Goal: Task Accomplishment & Management: Manage account settings

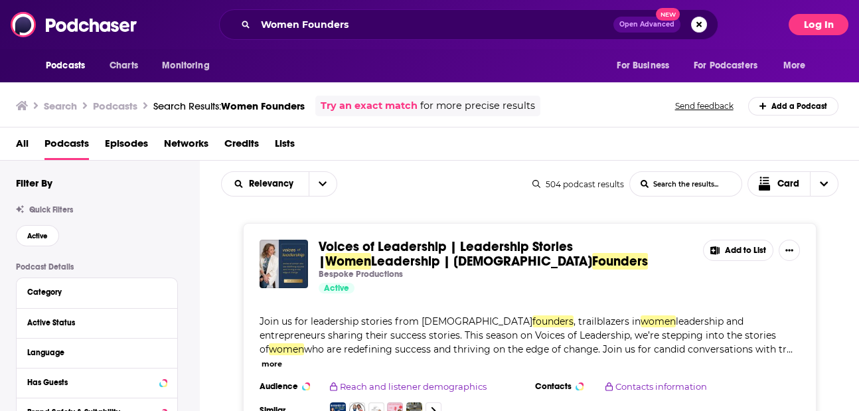
click at [822, 25] on button "Log In" at bounding box center [818, 24] width 60 height 21
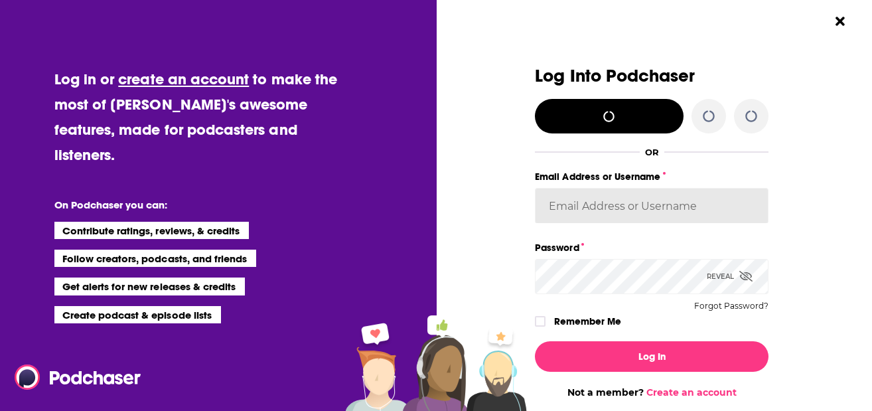
type input "[PERSON_NAME][EMAIL_ADDRESS][DOMAIN_NAME]"
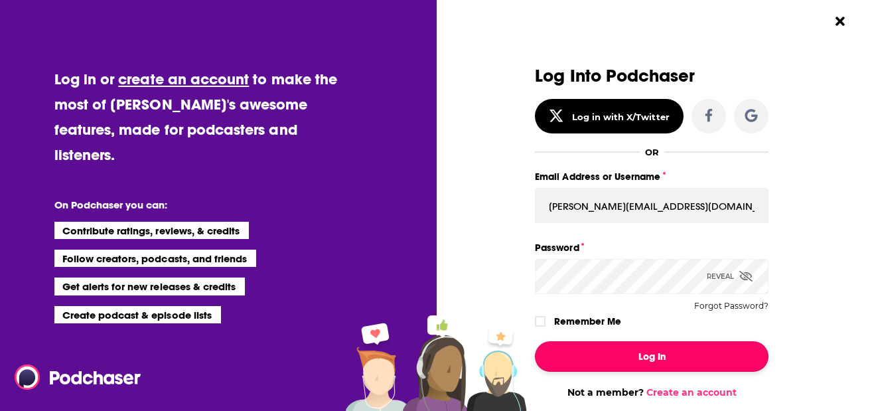
click at [626, 356] on button "Log In" at bounding box center [652, 356] width 234 height 31
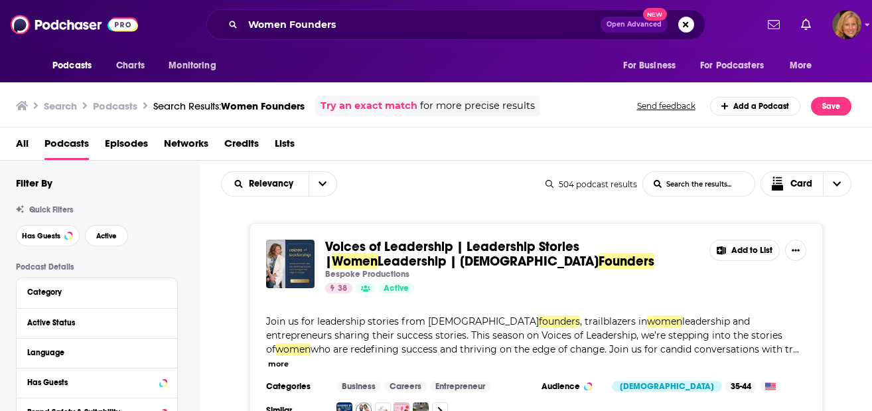
click at [298, 141] on div "All Podcasts Episodes Networks Credits Lists" at bounding box center [439, 146] width 846 height 27
click at [291, 141] on span "Lists" at bounding box center [285, 146] width 20 height 27
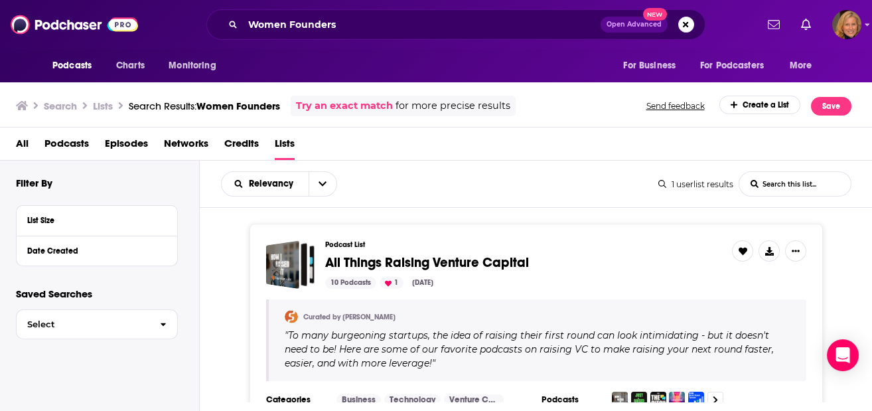
click at [694, 182] on div "1 userlist results" at bounding box center [695, 184] width 75 height 10
click at [50, 249] on div "Date Created" at bounding box center [89, 250] width 124 height 9
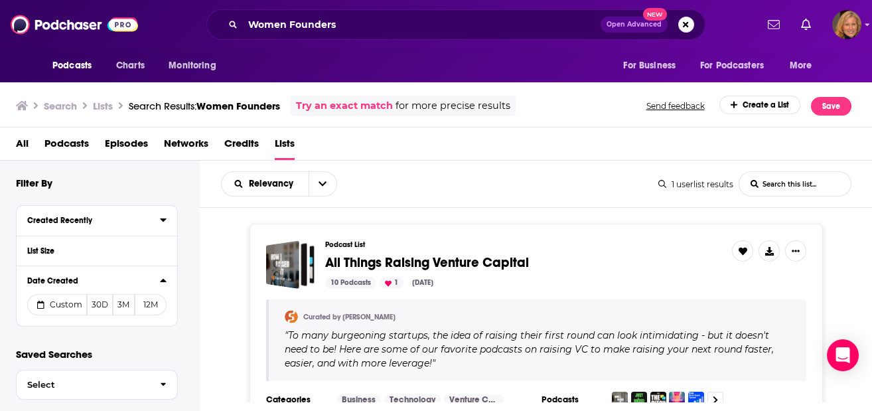
click at [96, 220] on div "Created Recently" at bounding box center [89, 220] width 124 height 9
click at [122, 221] on div "Created Recently" at bounding box center [89, 220] width 124 height 9
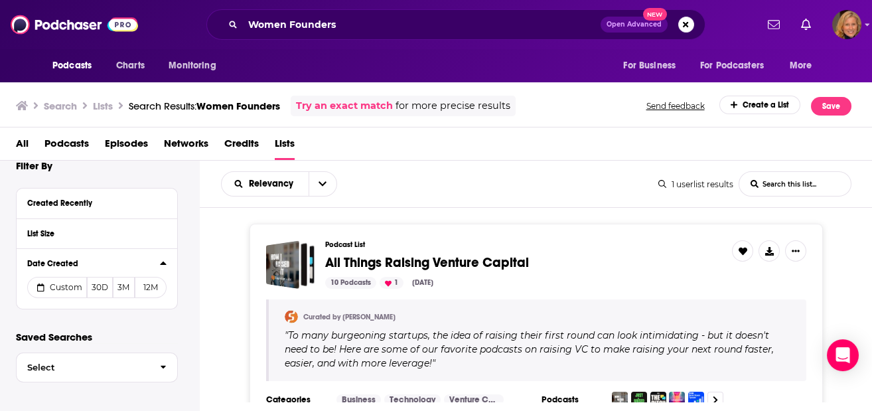
click at [27, 139] on span "All" at bounding box center [22, 146] width 13 height 27
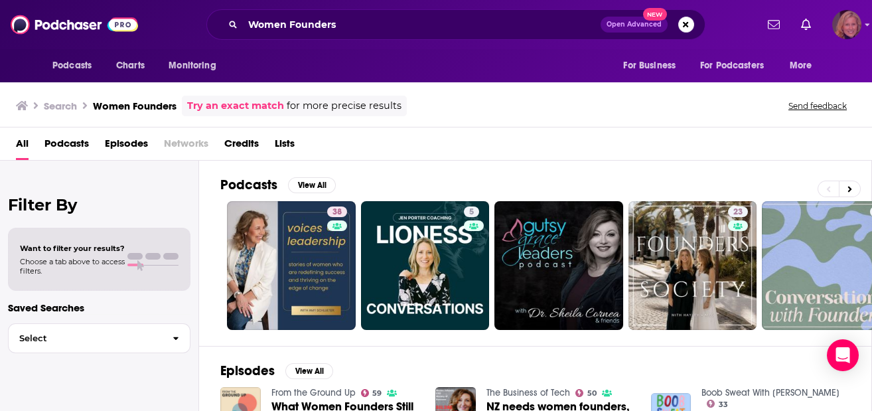
click at [849, 33] on img "Logged in as LauraHVM" at bounding box center [846, 24] width 29 height 29
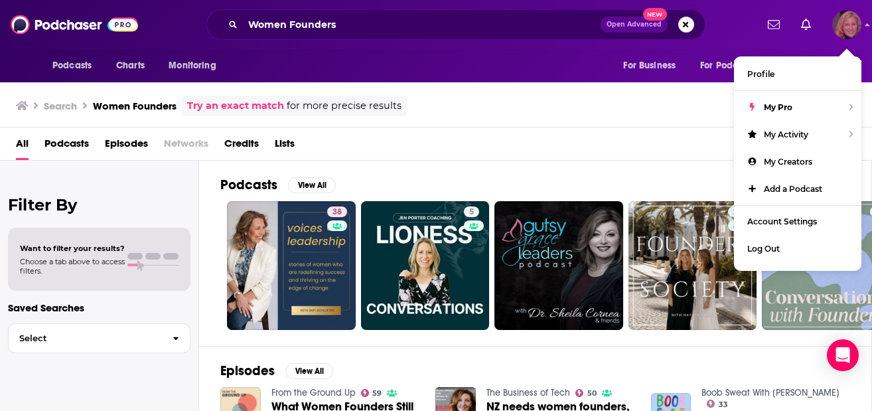
click at [849, 33] on img "Logged in as LauraHVM" at bounding box center [846, 24] width 29 height 29
click at [133, 101] on h3 "Women Founders" at bounding box center [135, 106] width 84 height 13
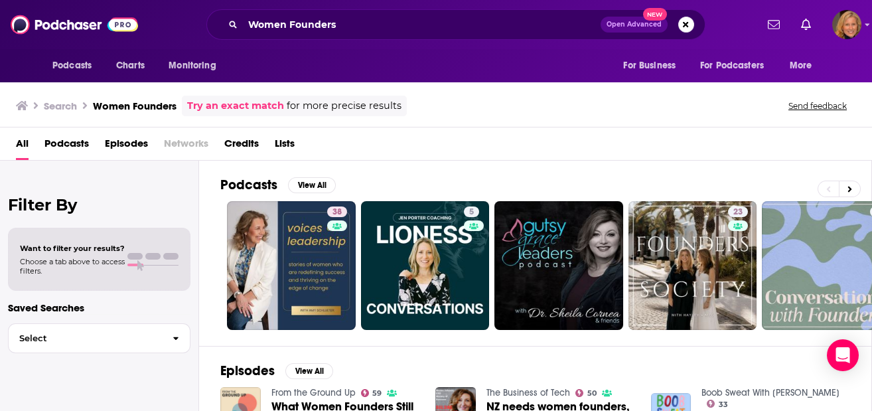
click at [288, 141] on span "Lists" at bounding box center [285, 146] width 20 height 27
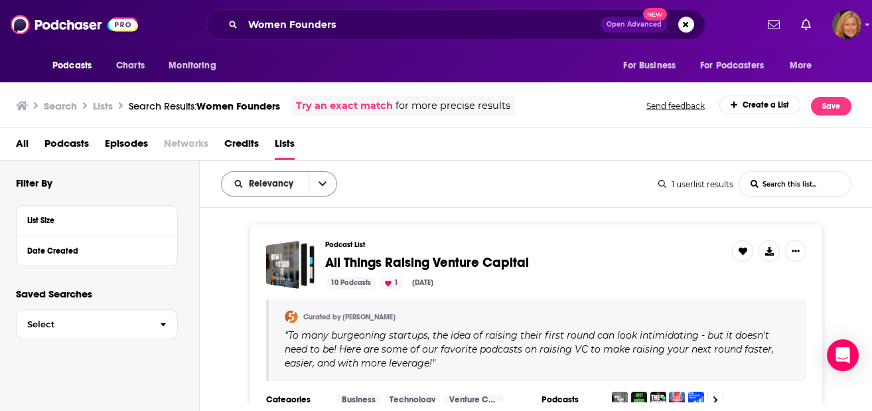
click at [322, 186] on icon "open menu" at bounding box center [323, 183] width 8 height 9
click at [322, 186] on icon "close menu" at bounding box center [323, 183] width 8 height 9
click at [70, 147] on span "Podcasts" at bounding box center [66, 146] width 44 height 27
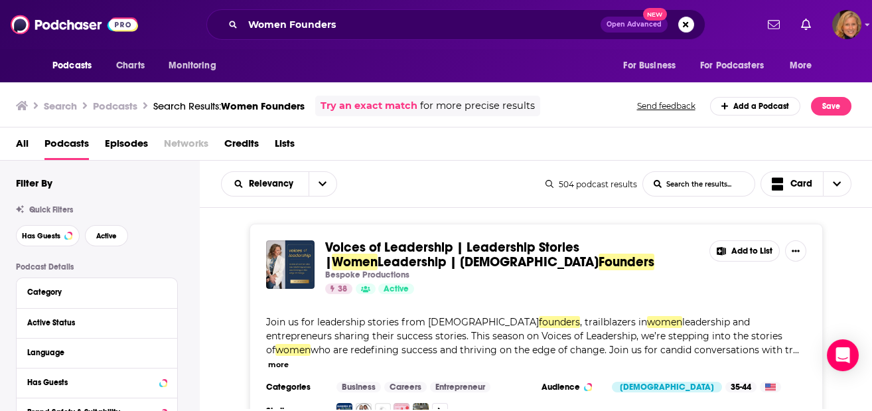
click at [280, 141] on span "Lists" at bounding box center [285, 146] width 20 height 27
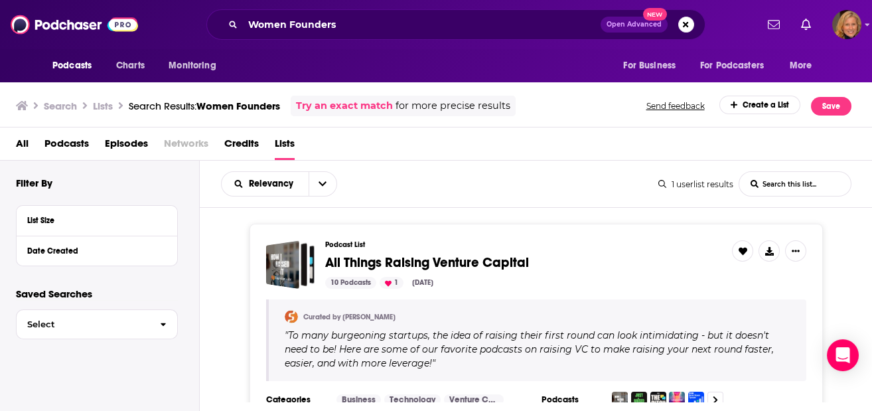
click at [694, 184] on div "1 userlist results" at bounding box center [695, 184] width 75 height 10
click at [265, 185] on span "Relevancy" at bounding box center [273, 183] width 49 height 9
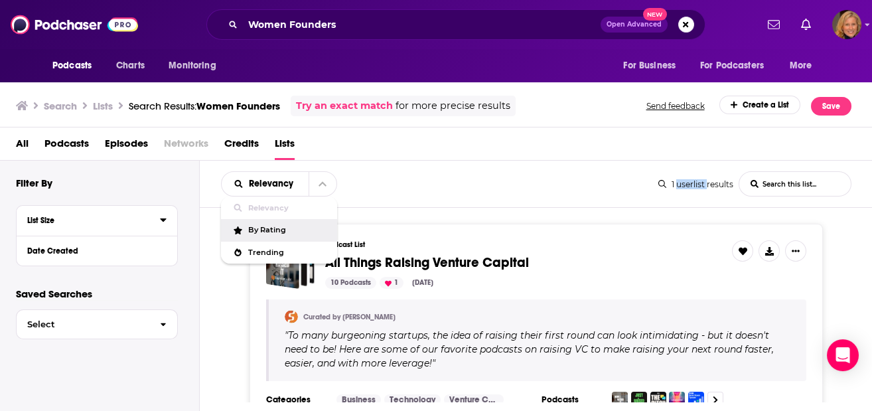
click at [35, 220] on div "List Size" at bounding box center [89, 220] width 124 height 9
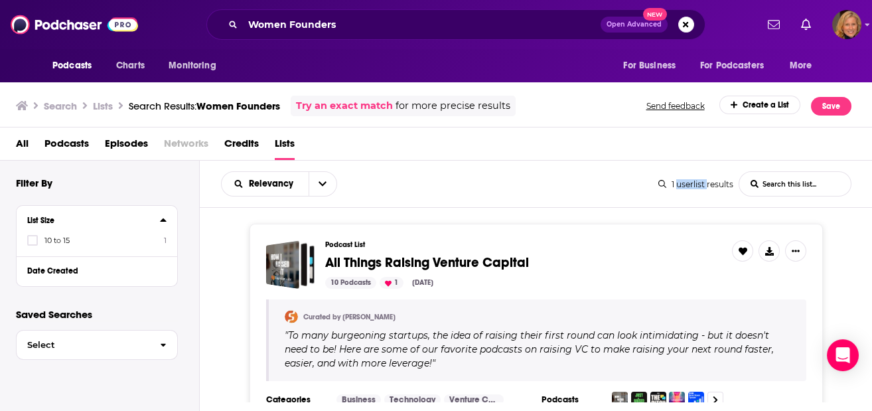
click at [35, 220] on div "List Size" at bounding box center [89, 220] width 124 height 9
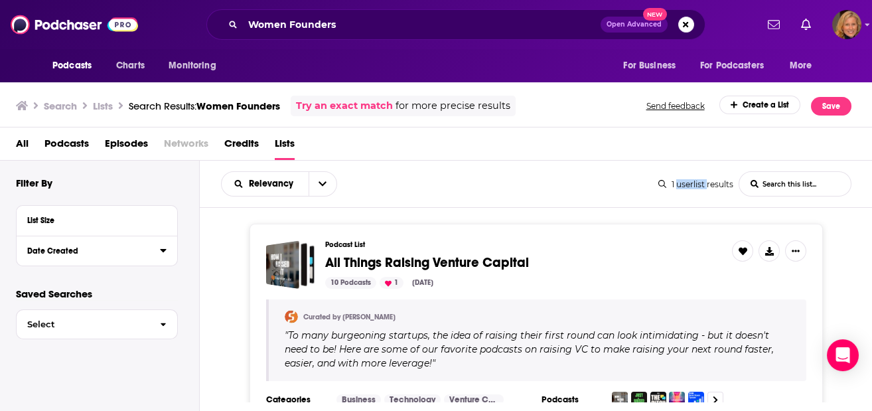
click at [40, 252] on div "Date Created" at bounding box center [89, 250] width 124 height 9
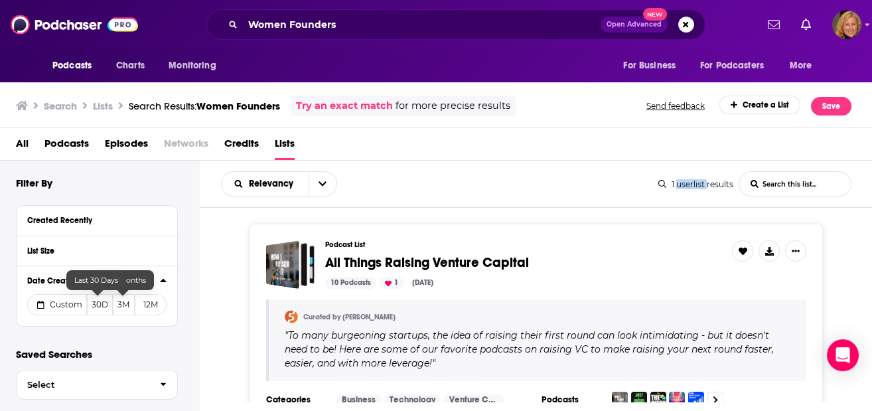
scroll to position [17, 0]
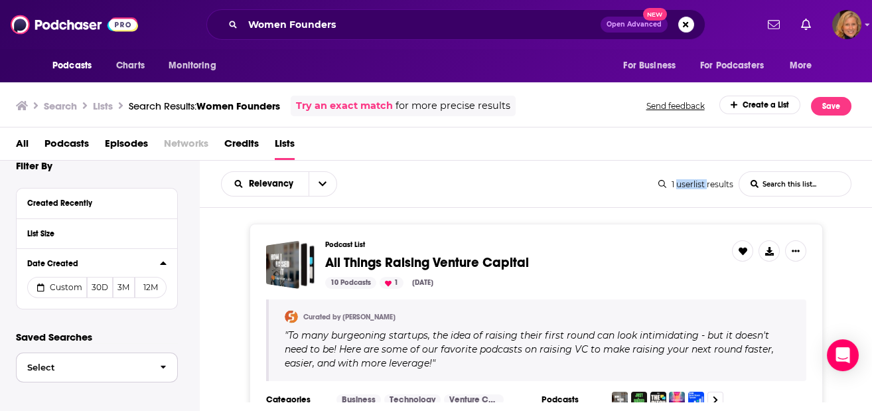
click at [116, 359] on button "Select" at bounding box center [97, 367] width 162 height 30
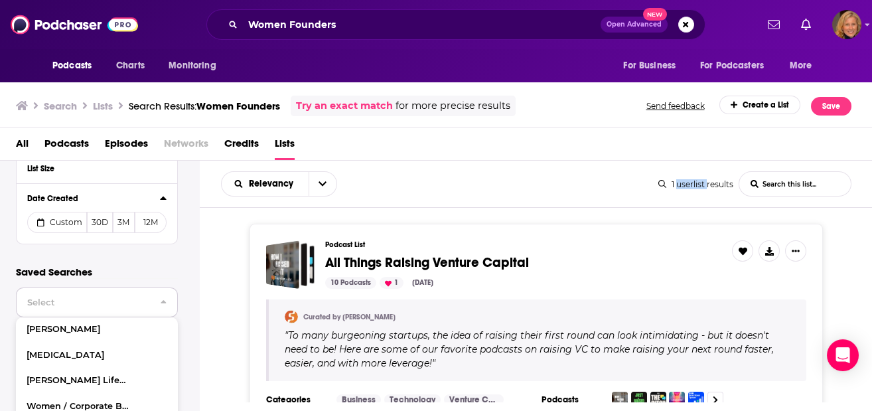
scroll to position [106, 0]
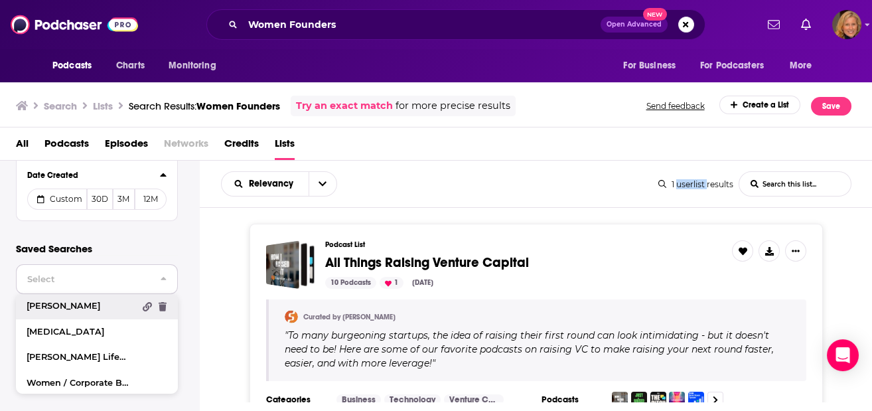
click at [76, 298] on link "[PERSON_NAME]" at bounding box center [97, 306] width 162 height 25
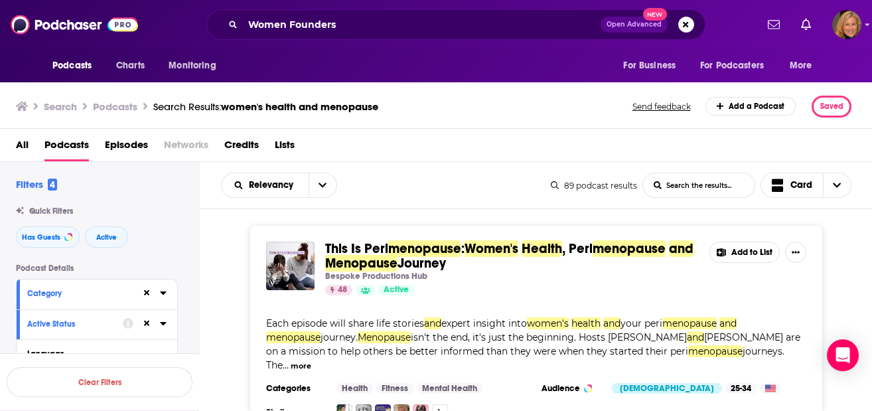
click at [602, 185] on div "89 podcast results" at bounding box center [594, 186] width 86 height 10
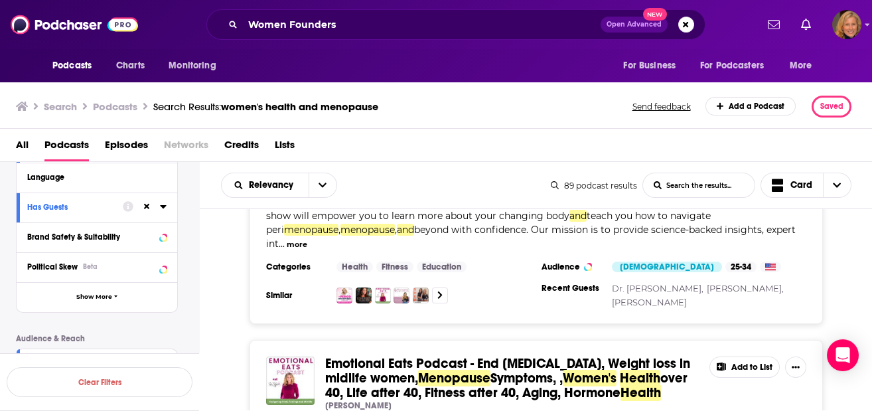
scroll to position [354, 0]
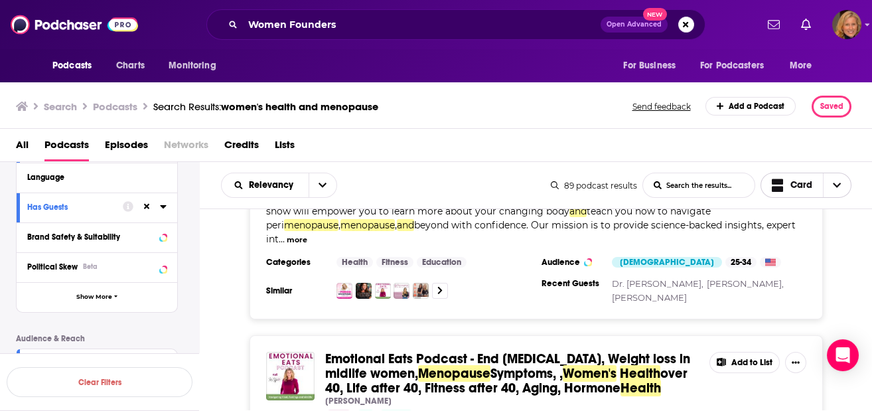
click at [831, 182] on span "Choose View" at bounding box center [837, 185] width 28 height 24
click at [858, 263] on div "Hello, [MEDICAL_DATA]: Conversations about menopause , women’s health and minds…" at bounding box center [536, 209] width 673 height 220
click at [693, 181] on menopause-list-search-input "List Search Input" at bounding box center [698, 185] width 111 height 24
click at [392, 176] on div "Relevancy List Search Input Search the results... Card" at bounding box center [386, 185] width 330 height 25
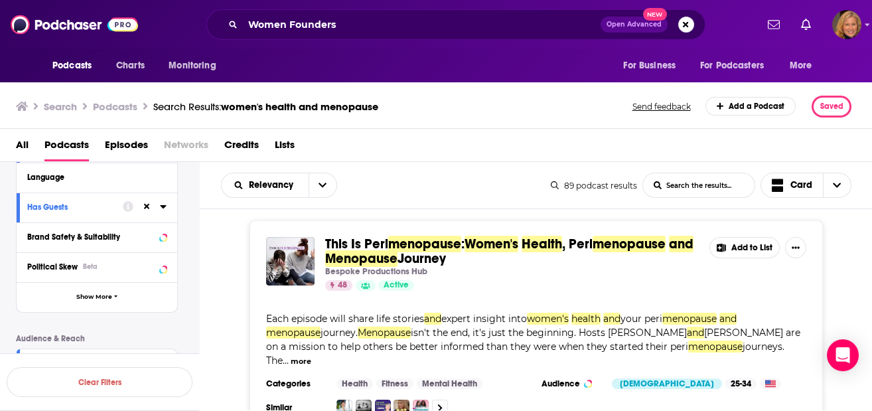
scroll to position [0, 0]
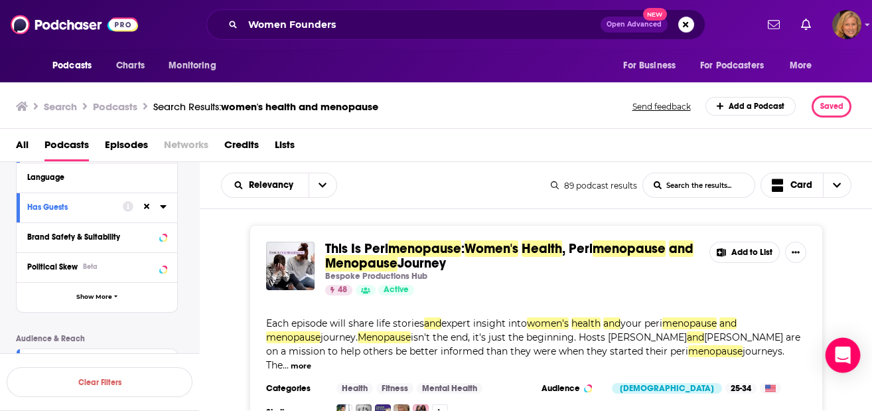
click at [841, 355] on icon "Open Intercom Messenger" at bounding box center [842, 354] width 15 height 17
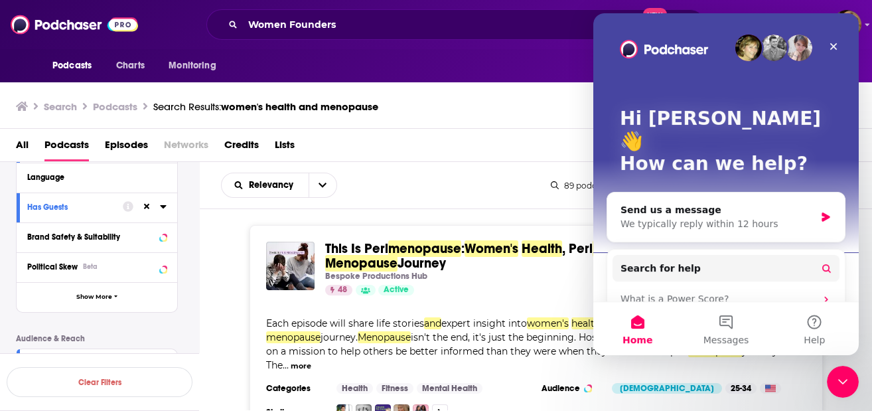
click at [787, 390] on div "Categories Health Fitness Mental Health Audience [DEMOGRAPHIC_DATA] 25-34 Simil…" at bounding box center [536, 401] width 540 height 37
click at [834, 44] on icon "Close" at bounding box center [833, 46] width 11 height 11
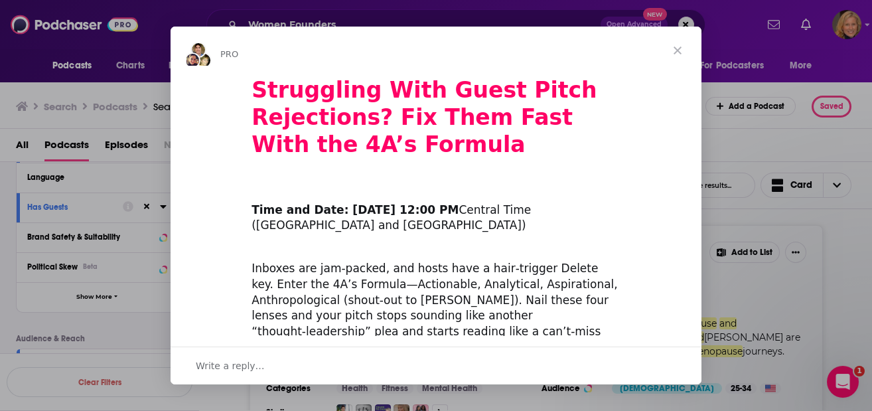
click at [676, 47] on span "Close" at bounding box center [678, 51] width 48 height 48
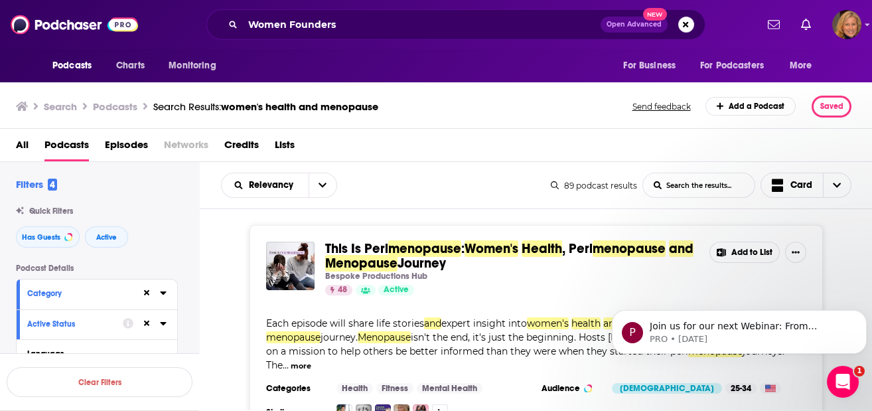
click at [551, 185] on icon at bounding box center [555, 185] width 8 height 8
click at [294, 104] on span "women's health and menopause" at bounding box center [299, 106] width 157 height 13
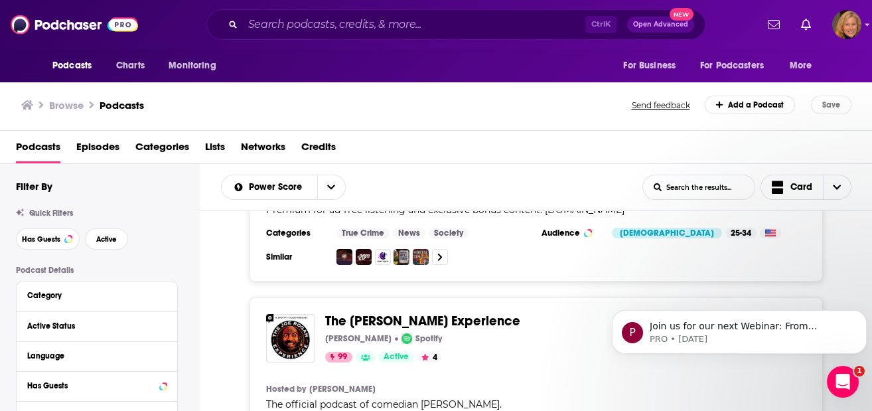
scroll to position [885, 0]
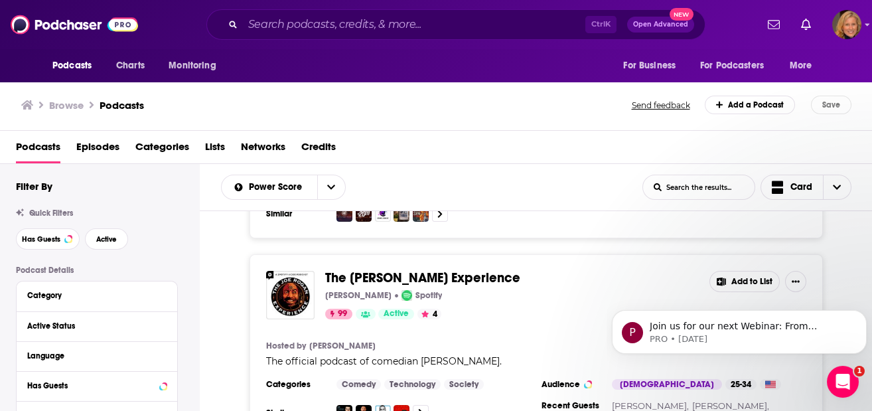
click at [218, 140] on span "Lists" at bounding box center [215, 149] width 20 height 27
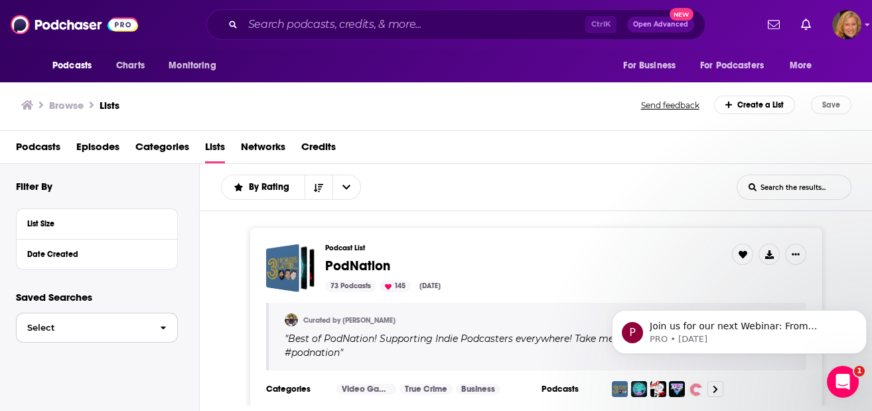
click at [102, 325] on span "Select" at bounding box center [83, 327] width 133 height 9
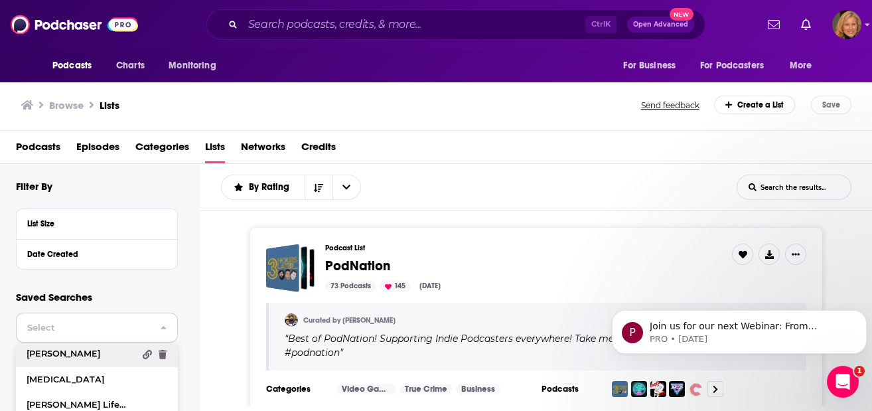
scroll to position [2, 0]
click at [63, 352] on span "[PERSON_NAME]" at bounding box center [81, 353] width 108 height 9
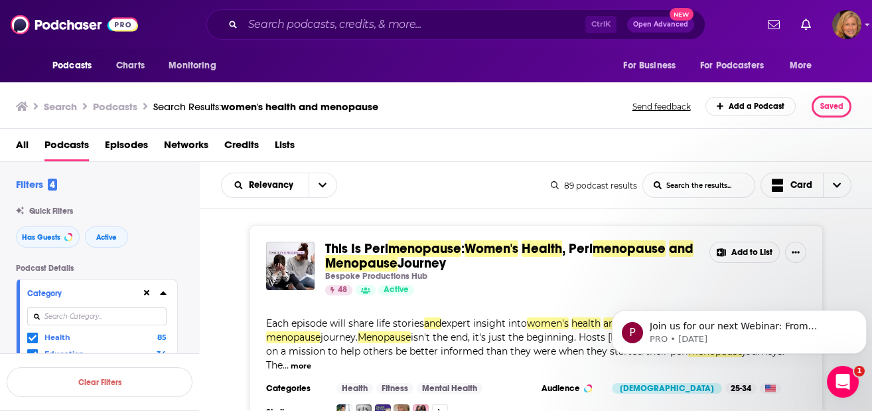
click at [569, 186] on div "89 podcast results" at bounding box center [594, 186] width 86 height 10
click at [448, 181] on div "Relevancy List Search Input Search the results... Card" at bounding box center [386, 185] width 330 height 25
click at [812, 184] on span "Card" at bounding box center [792, 186] width 62 height 30
click at [802, 246] on div "Table" at bounding box center [807, 253] width 92 height 23
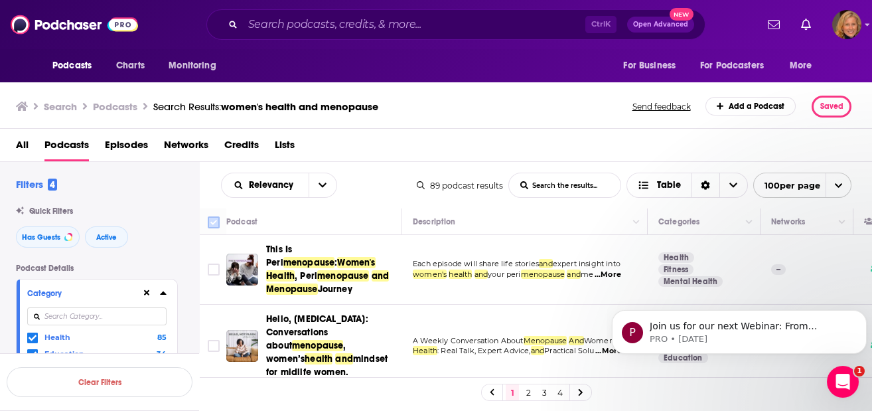
click at [214, 216] on input "Toggle select all" at bounding box center [214, 222] width 12 height 12
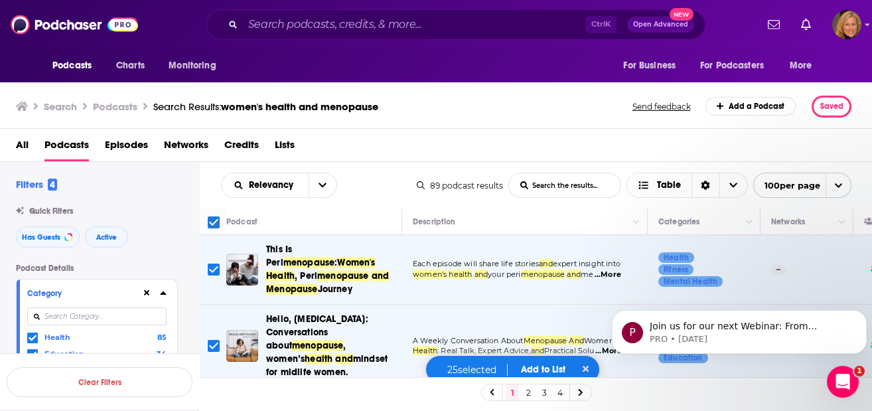
click at [527, 394] on link "2" at bounding box center [528, 392] width 13 height 16
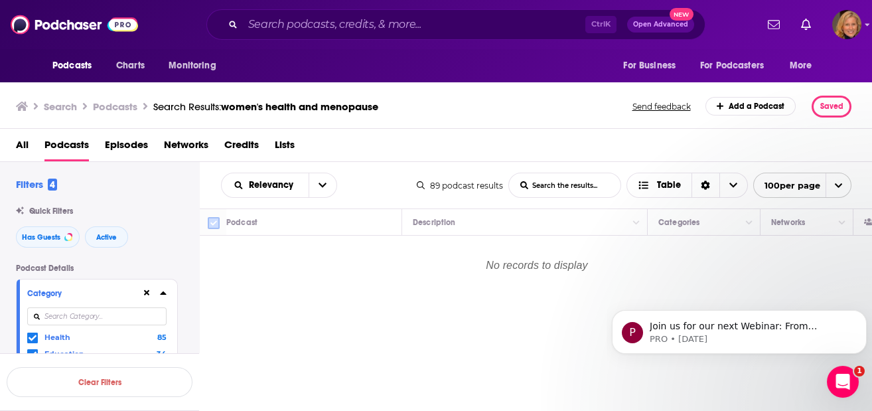
click at [215, 222] on input "Toggle select all" at bounding box center [214, 223] width 12 height 12
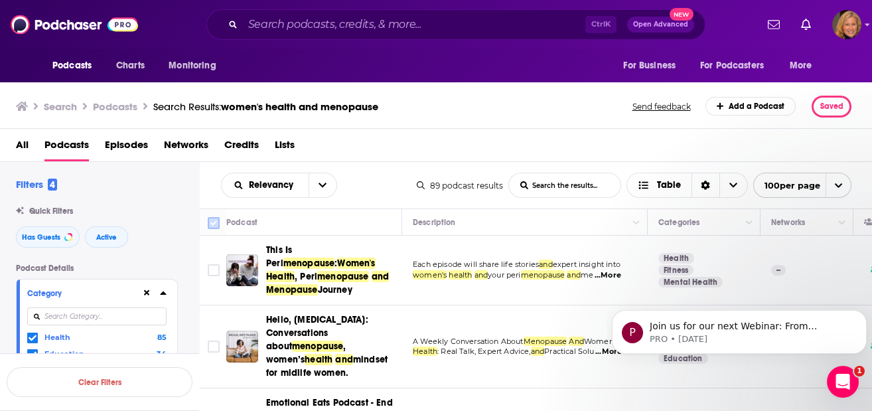
click at [210, 219] on input "Toggle select all" at bounding box center [214, 223] width 12 height 12
checkbox input "true"
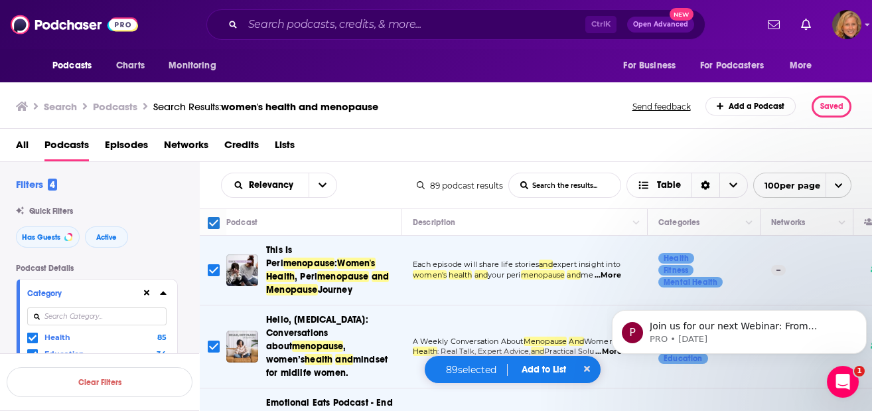
click at [548, 371] on button "Add to List" at bounding box center [544, 369] width 66 height 11
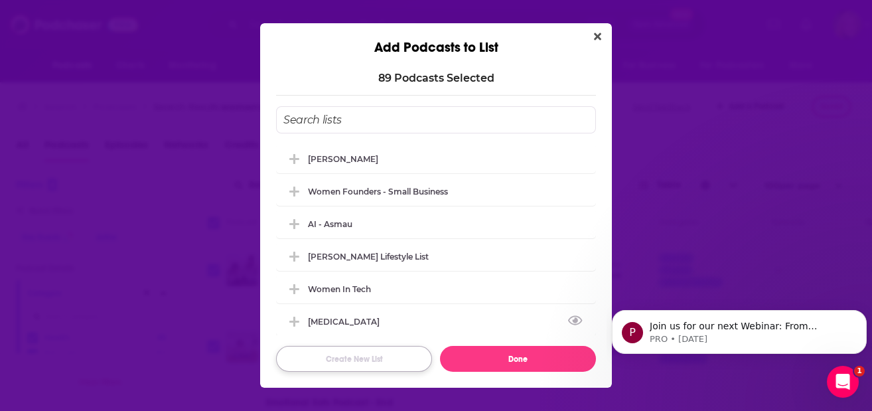
click at [363, 360] on button "Create New List" at bounding box center [354, 359] width 156 height 26
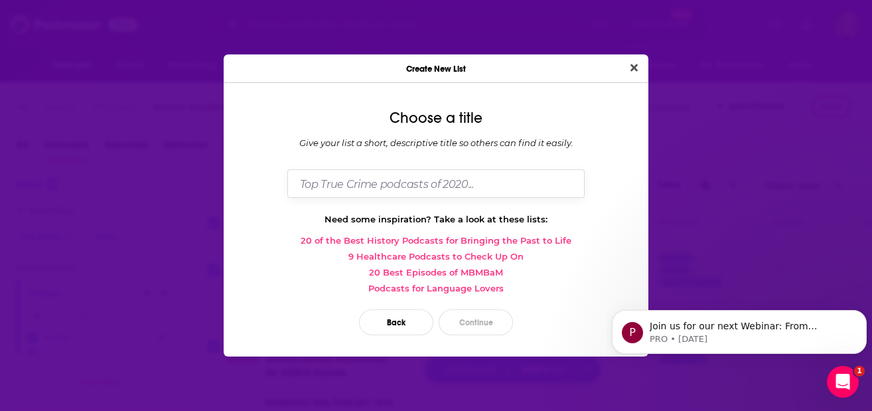
click at [392, 183] on input "Dialog" at bounding box center [435, 183] width 297 height 29
type input "Podcasts to pitch for [PERSON_NAME]"
click at [475, 325] on button "Continue" at bounding box center [476, 322] width 74 height 26
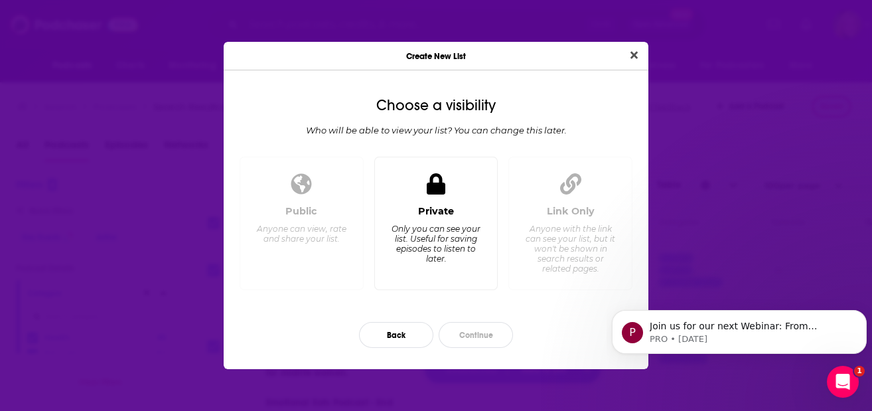
click at [430, 193] on icon "Dialog" at bounding box center [436, 183] width 19 height 21
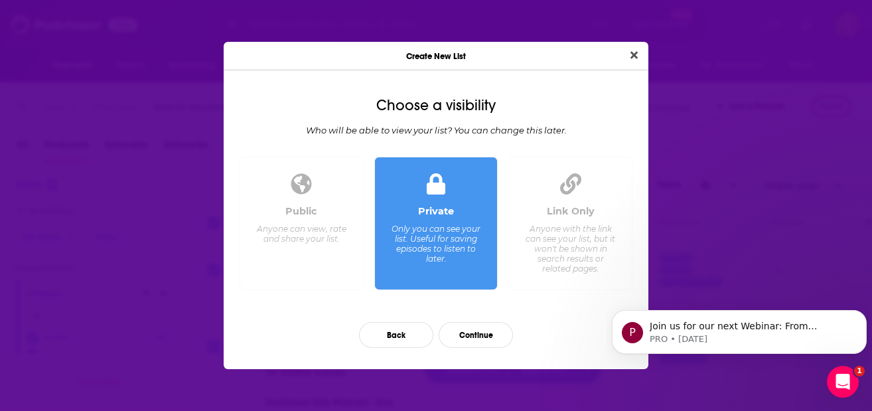
click at [300, 202] on div "Public Anyone can view, rate and share your list." at bounding box center [302, 223] width 124 height 133
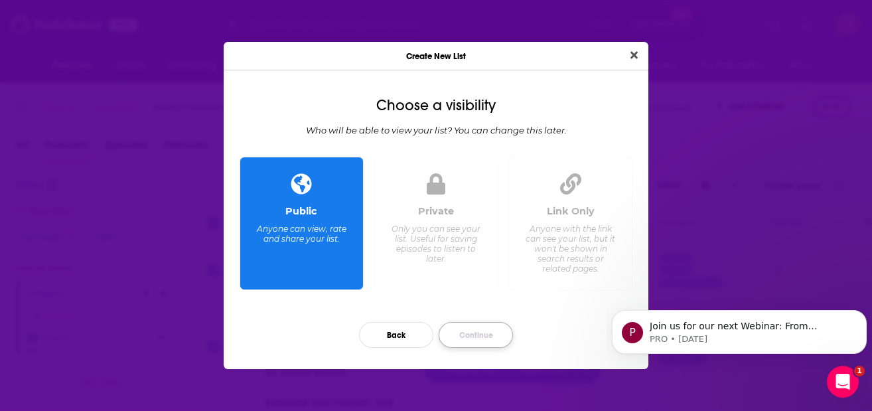
click at [483, 328] on button "Continue" at bounding box center [476, 335] width 74 height 26
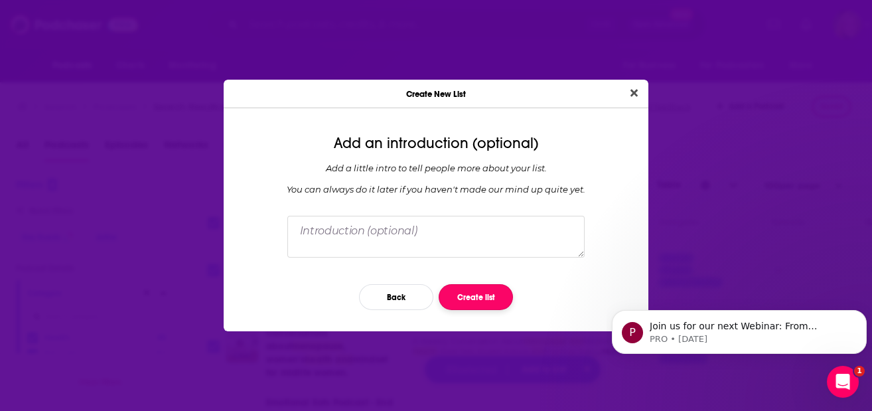
click at [461, 299] on button "Create list" at bounding box center [476, 297] width 74 height 26
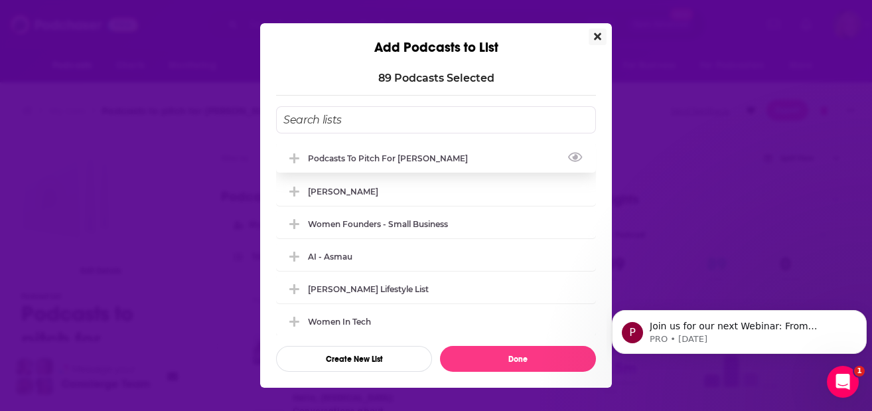
click at [383, 153] on div "Podcasts to pitch for [PERSON_NAME]" at bounding box center [392, 158] width 168 height 10
click at [367, 157] on div "Podcasts to pitch for [PERSON_NAME]" at bounding box center [392, 158] width 168 height 10
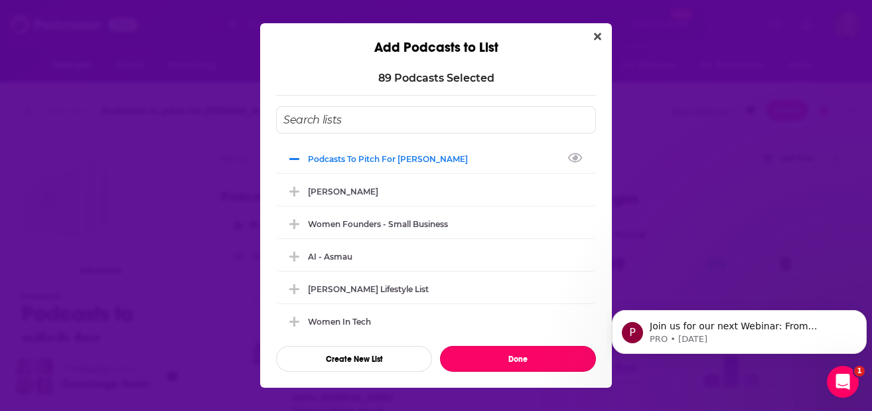
click at [513, 362] on button "Done" at bounding box center [518, 359] width 156 height 26
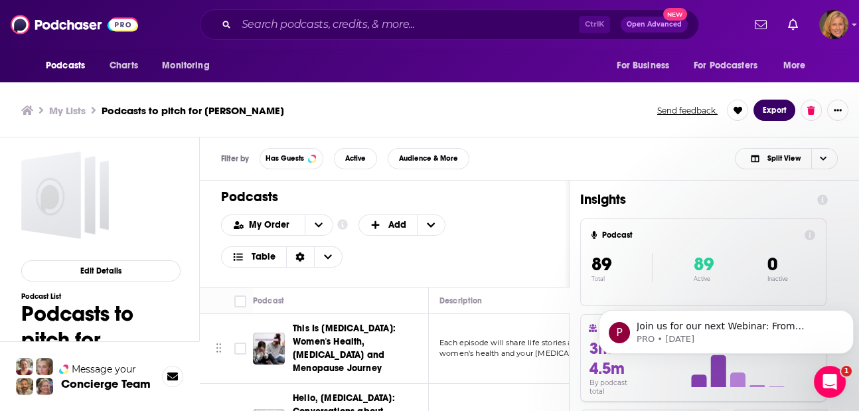
click at [769, 112] on button "Export" at bounding box center [774, 110] width 42 height 21
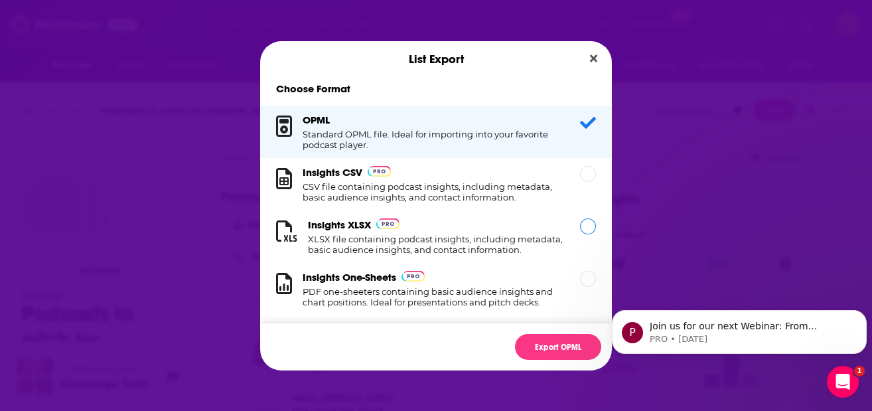
click at [580, 230] on div "Dialog" at bounding box center [588, 226] width 16 height 16
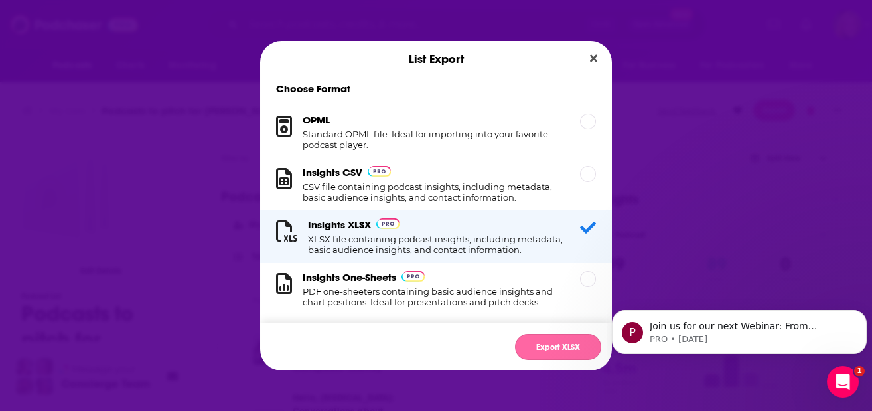
click at [540, 340] on button "Export XLSX" at bounding box center [558, 347] width 86 height 26
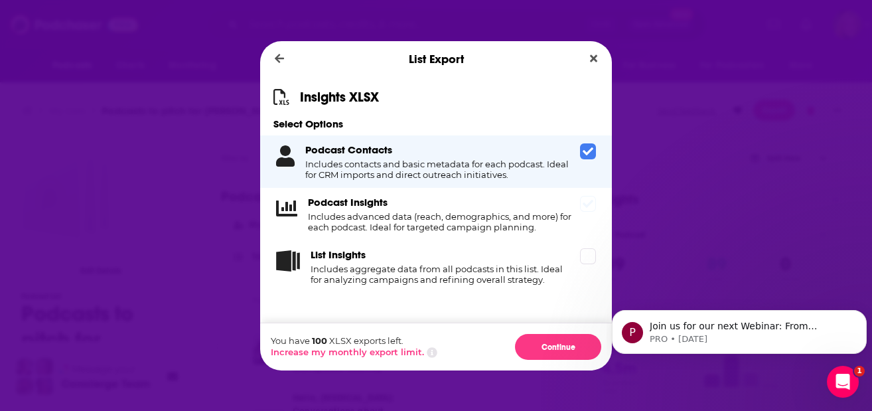
click at [585, 202] on icon "Dialog" at bounding box center [588, 203] width 11 height 11
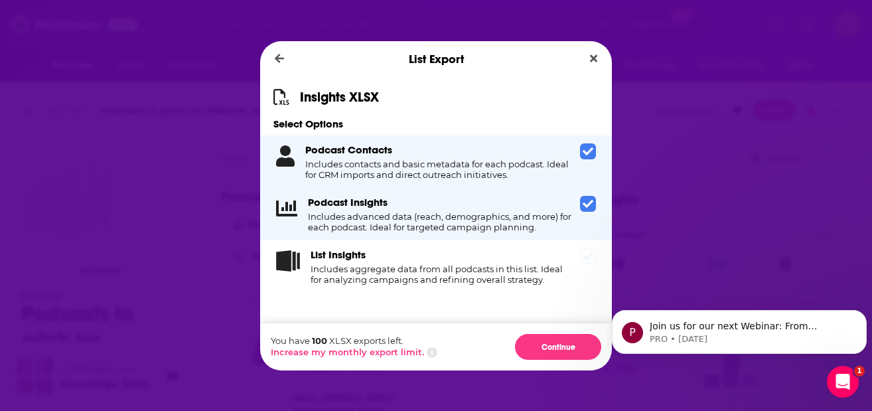
click at [585, 251] on span "Dialog" at bounding box center [588, 256] width 16 height 16
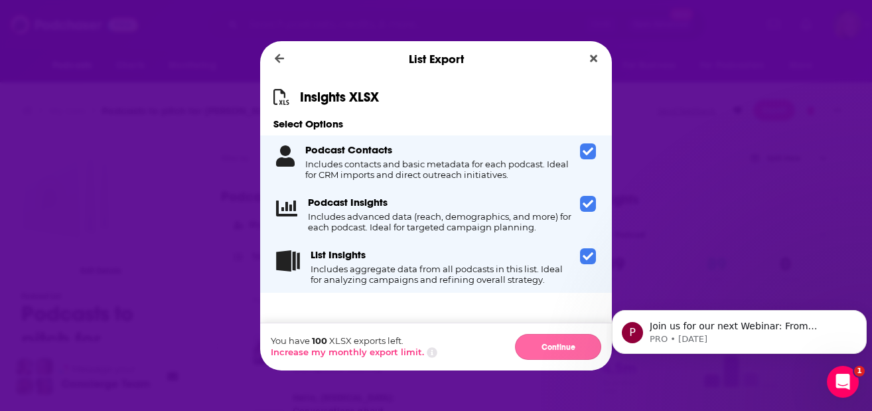
click at [550, 344] on button "Continue" at bounding box center [558, 347] width 86 height 26
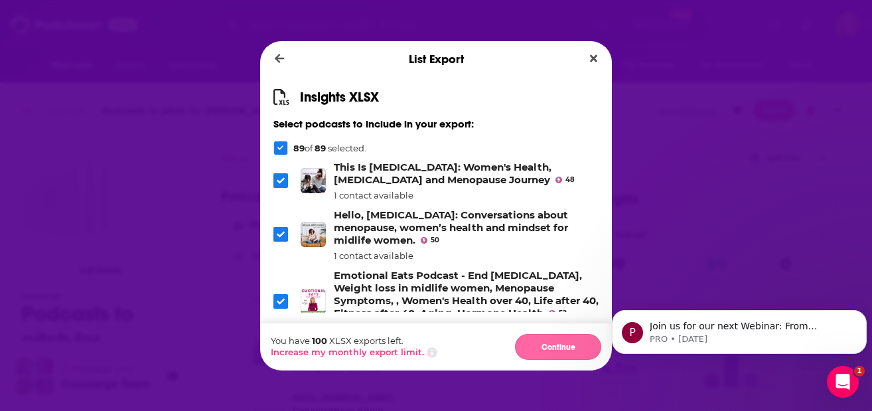
click at [550, 347] on button "Continue" at bounding box center [558, 347] width 86 height 26
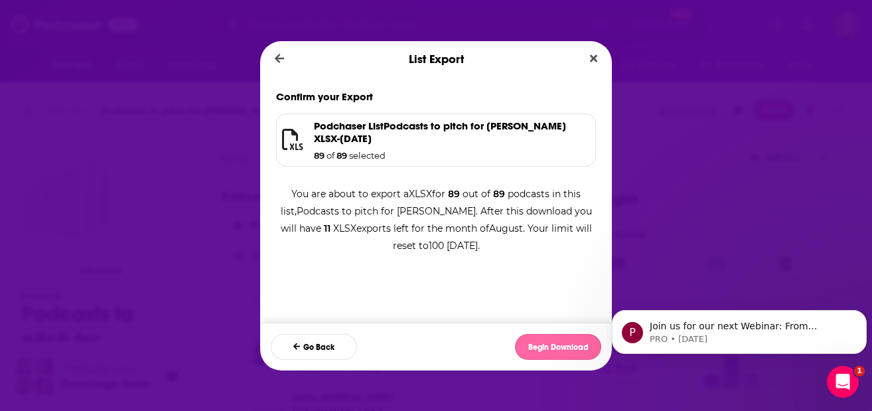
click at [549, 346] on button "Begin Download" at bounding box center [558, 347] width 86 height 26
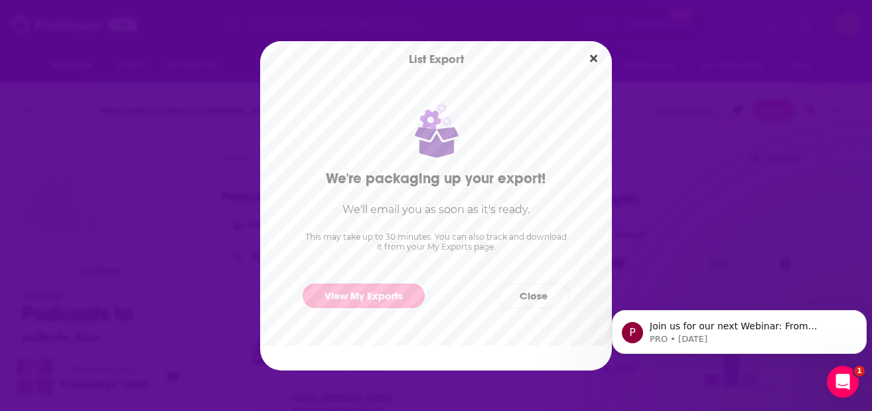
click at [368, 293] on link "View My Exports" at bounding box center [364, 295] width 122 height 25
